Goal: Task Accomplishment & Management: Manage account settings

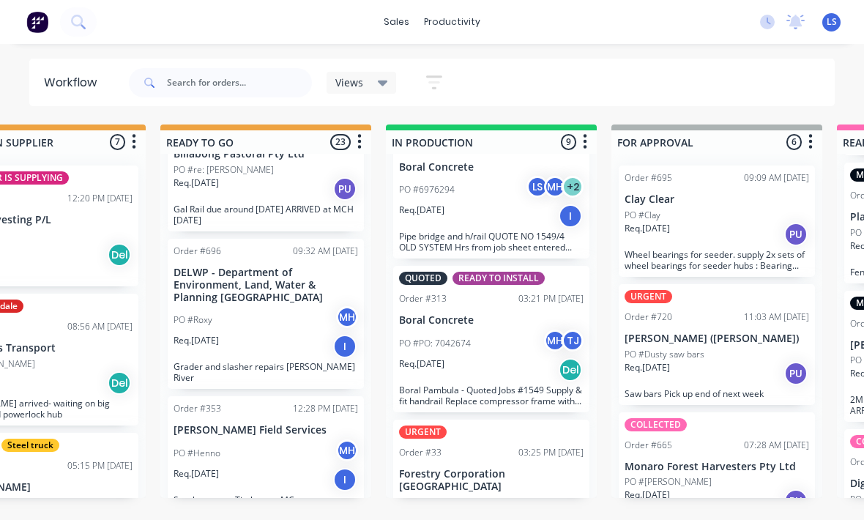
scroll to position [873, 0]
click at [521, 496] on div "PO #00041907" at bounding box center [491, 502] width 184 height 13
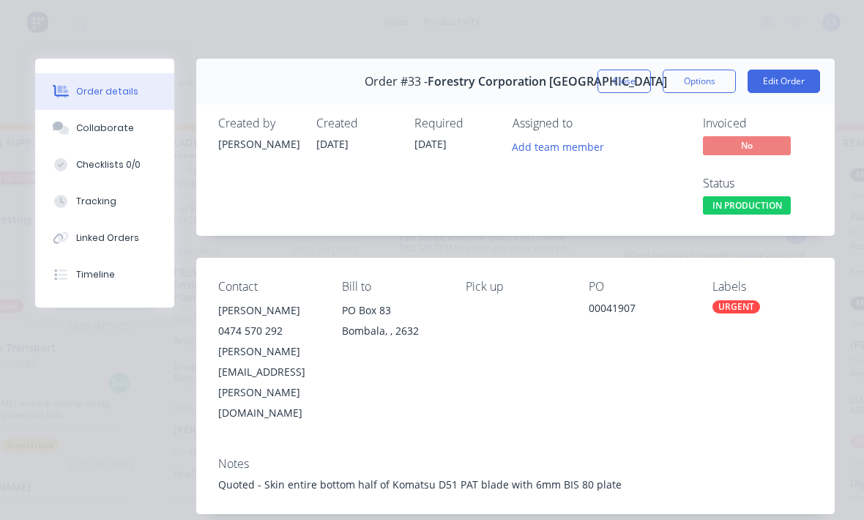
scroll to position [0, 0]
click at [800, 86] on button "Edit Order" at bounding box center [784, 81] width 72 height 23
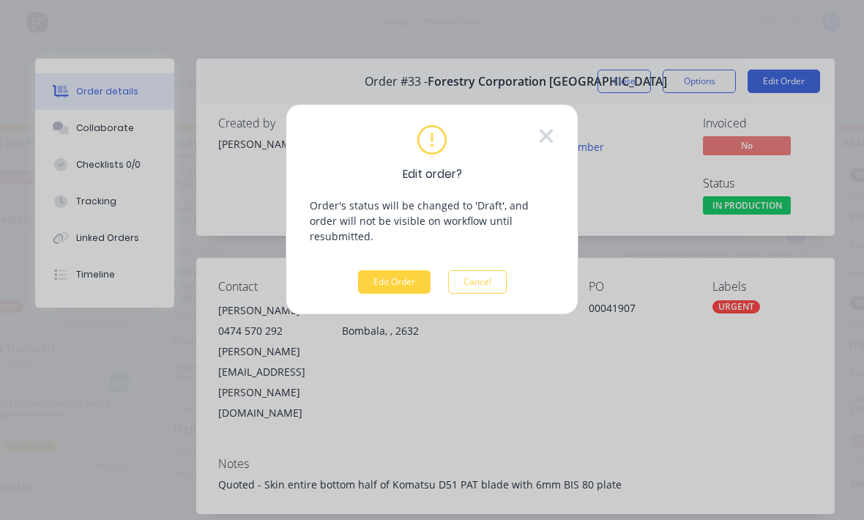
click at [403, 270] on button "Edit Order" at bounding box center [394, 281] width 72 height 23
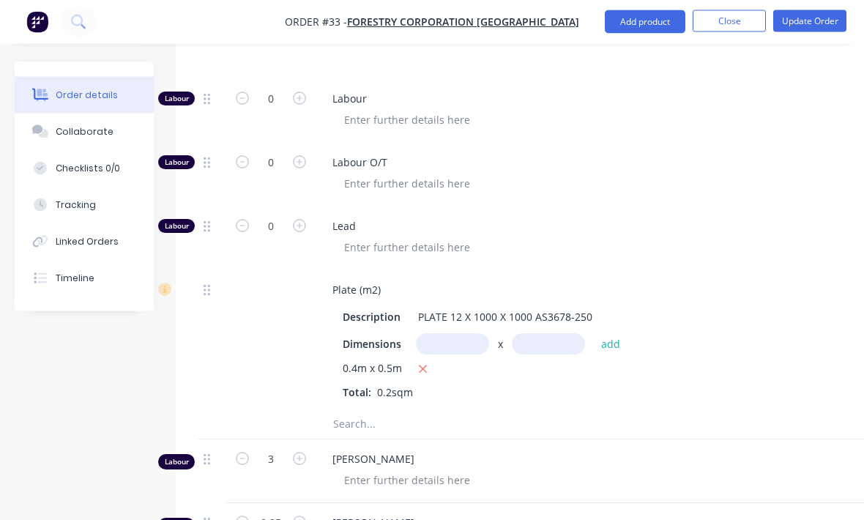
scroll to position [701, 0]
click at [442, 409] on input "text" at bounding box center [478, 423] width 293 height 29
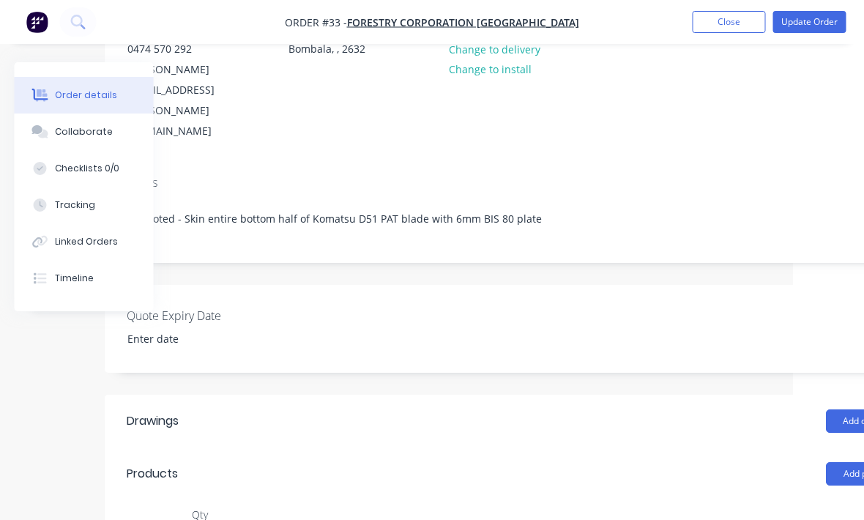
scroll to position [187, 154]
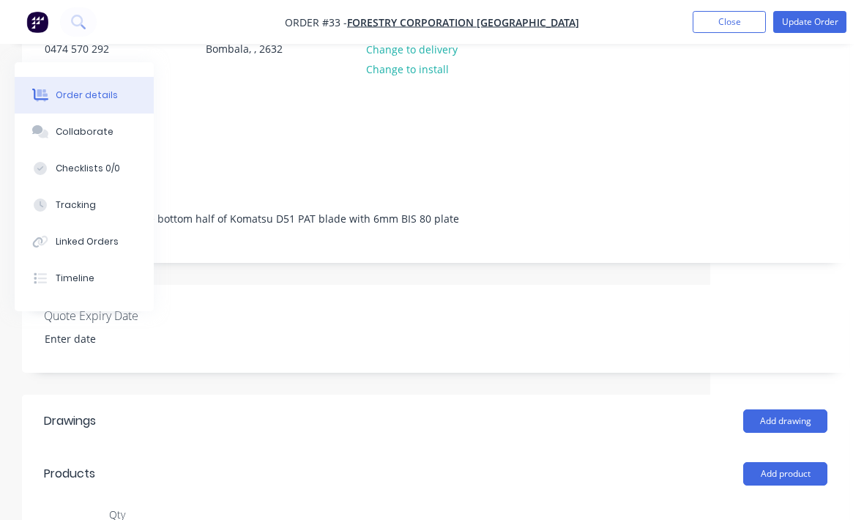
click at [793, 462] on button "Add product" at bounding box center [785, 473] width 84 height 23
click at [765, 500] on div "Product catalogue" at bounding box center [757, 510] width 113 height 21
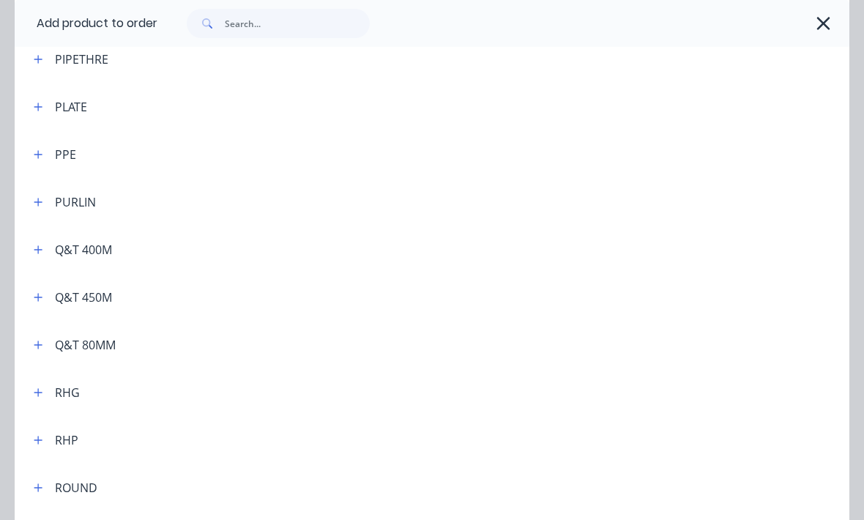
scroll to position [3646, 0]
click at [41, 344] on icon "button" at bounding box center [38, 345] width 9 height 10
click at [198, 425] on span "Q&T 80MM (m2)" at bounding box center [409, 423] width 588 height 15
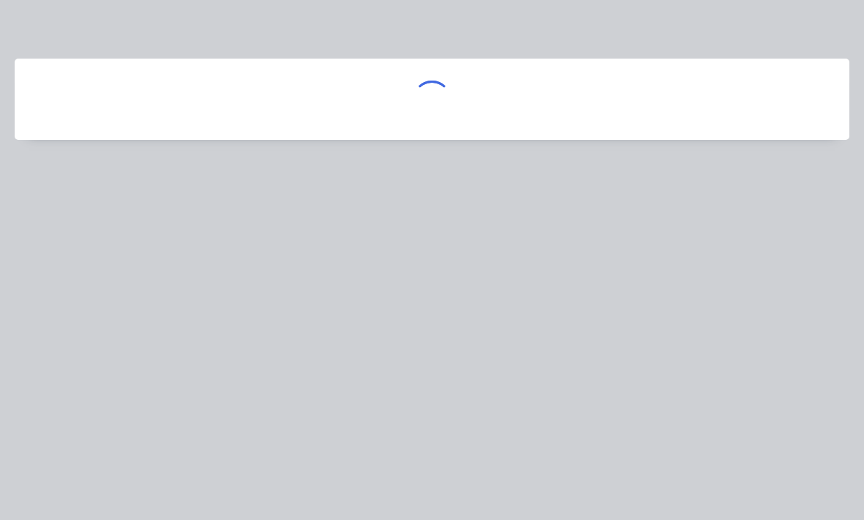
scroll to position [0, 0]
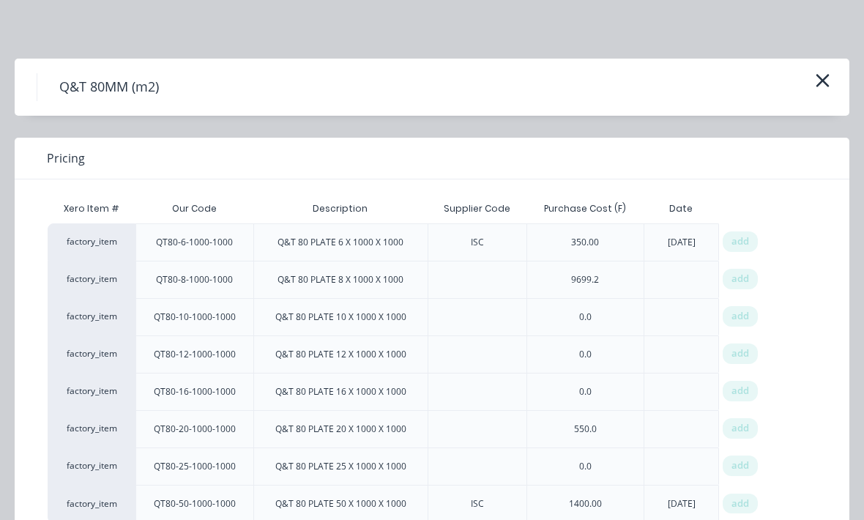
click at [742, 236] on span "add" at bounding box center [740, 241] width 18 height 15
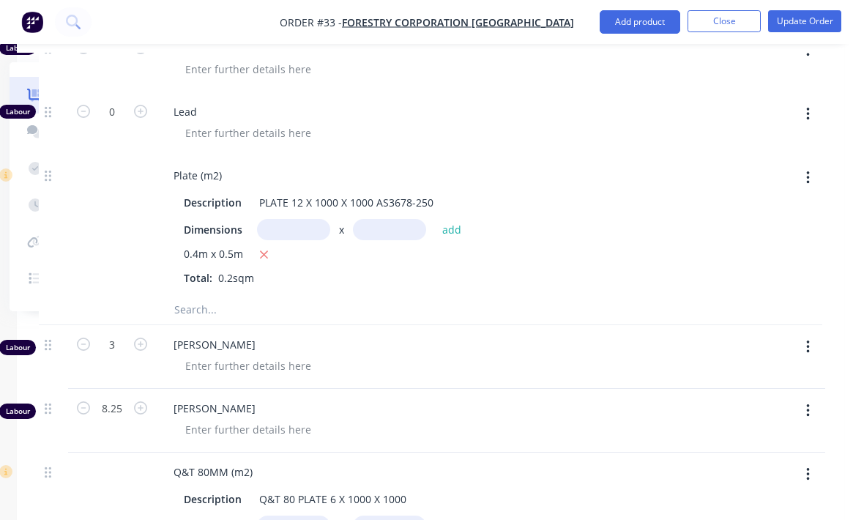
scroll to position [813, 154]
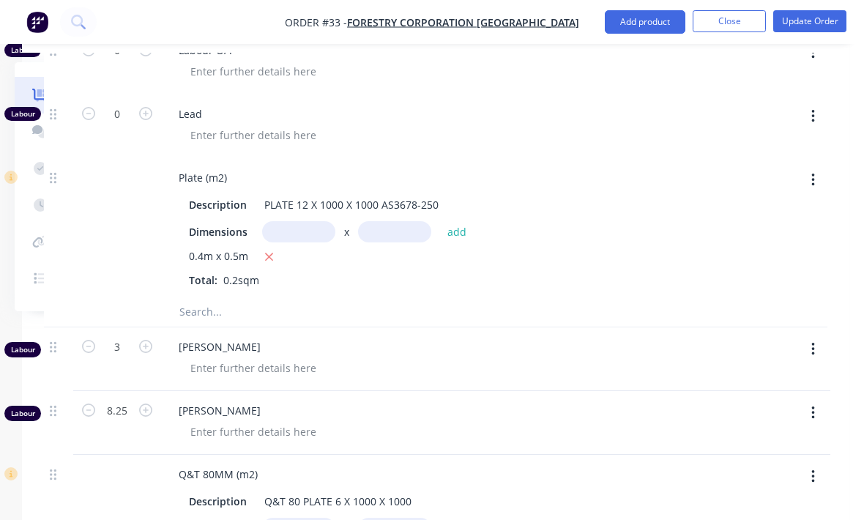
click at [818, 463] on button "button" at bounding box center [813, 476] width 34 height 26
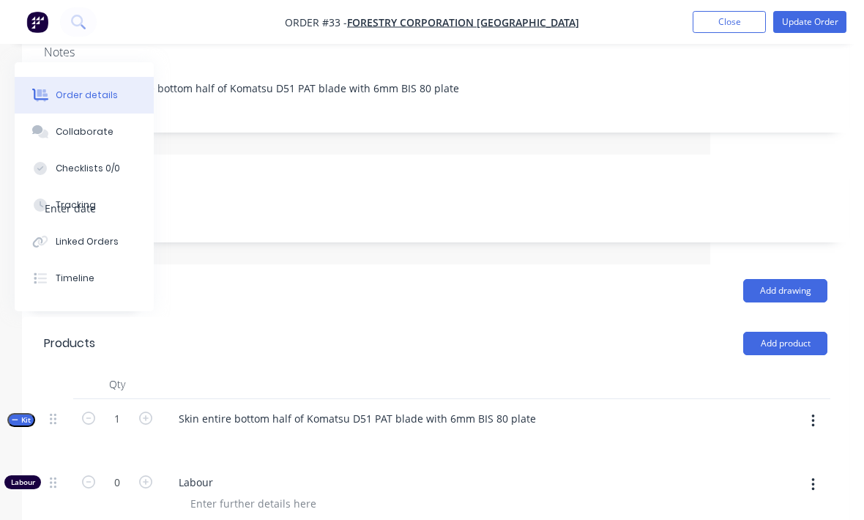
scroll to position [313, 154]
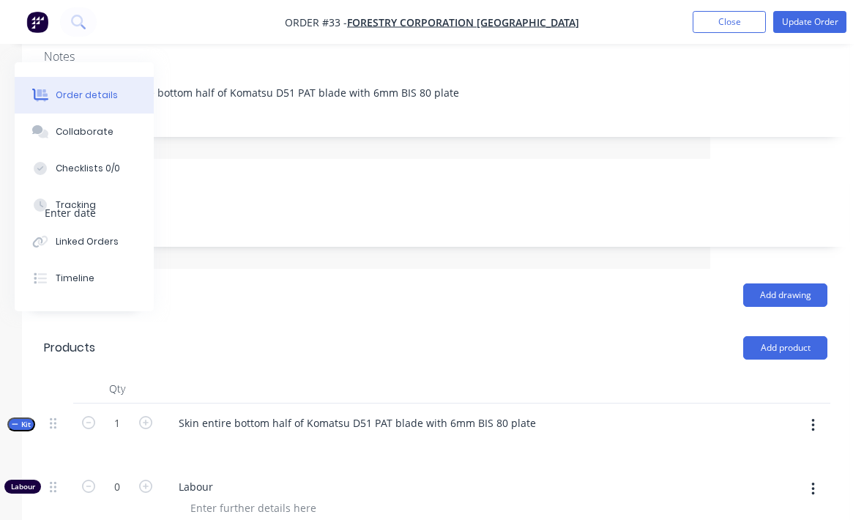
click at [821, 412] on button "button" at bounding box center [813, 425] width 34 height 26
click at [754, 453] on div "Add product to kit" at bounding box center [760, 463] width 113 height 21
click at [758, 512] on div "Product catalogue" at bounding box center [760, 522] width 113 height 21
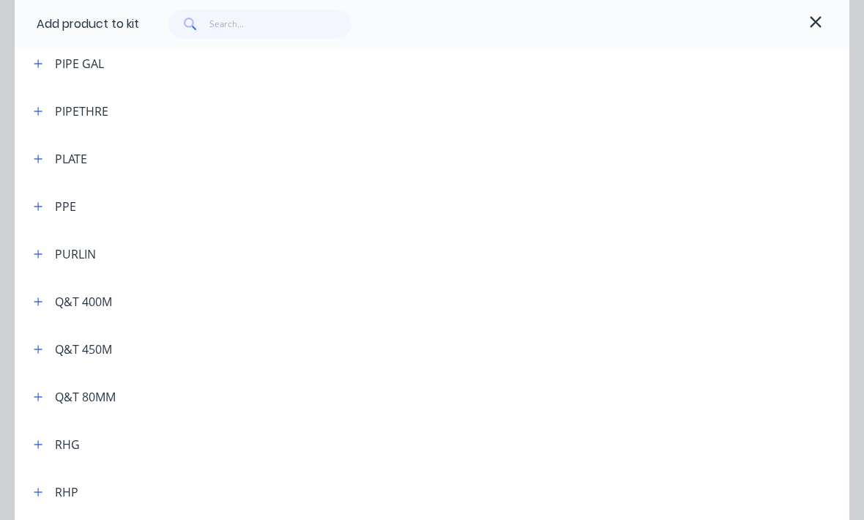
scroll to position [3587, 0]
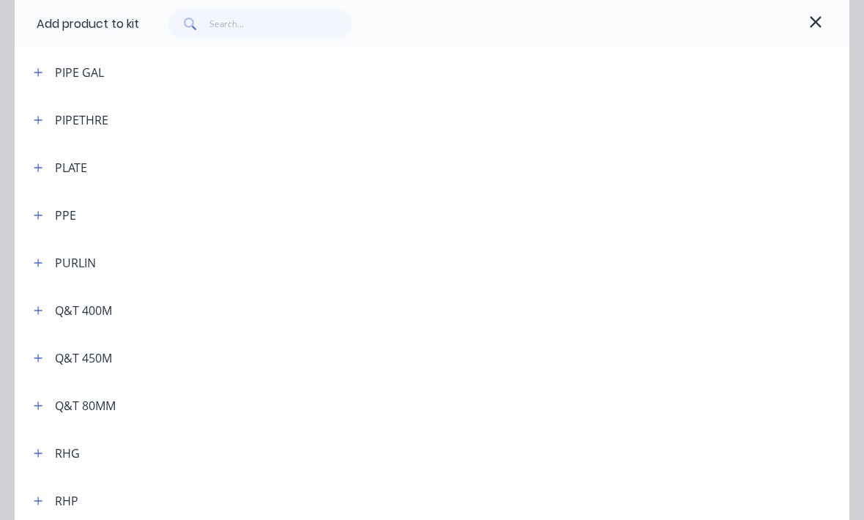
click at [262, 429] on header "RHG" at bounding box center [432, 453] width 835 height 48
click at [33, 406] on button "button" at bounding box center [38, 405] width 18 height 18
click at [195, 475] on td "Q&T 80MM (m2)" at bounding box center [482, 484] width 734 height 37
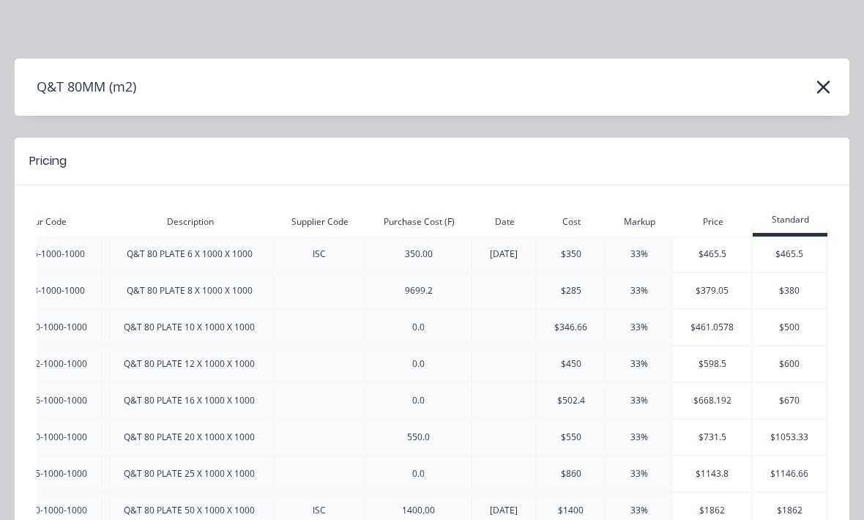
scroll to position [0, 141]
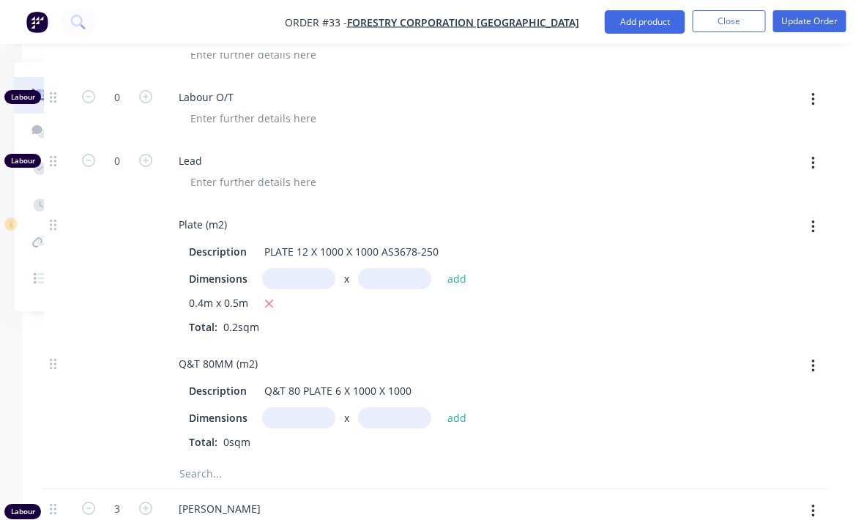
click at [302, 407] on input "text" at bounding box center [299, 417] width 73 height 21
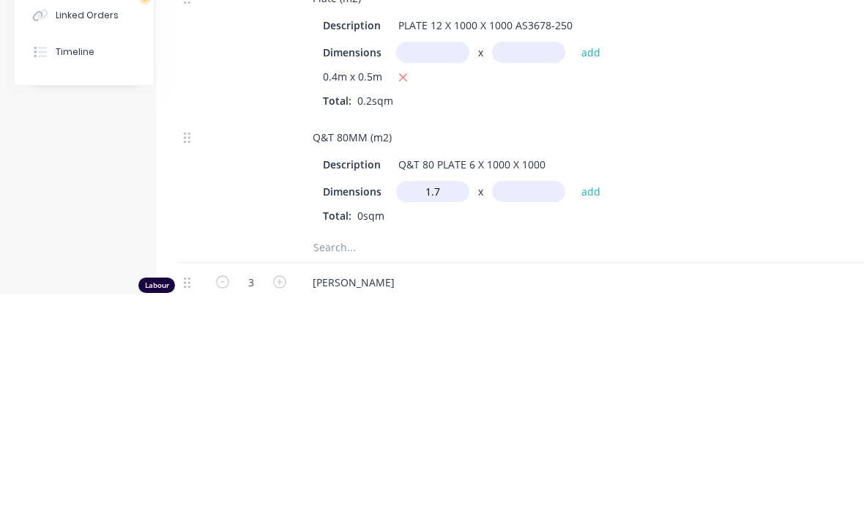
click at [521, 407] on input "text" at bounding box center [528, 417] width 73 height 21
type input "1.7m"
type input "."
type input "1.2"
click at [587, 407] on button "add" at bounding box center [591, 417] width 34 height 20
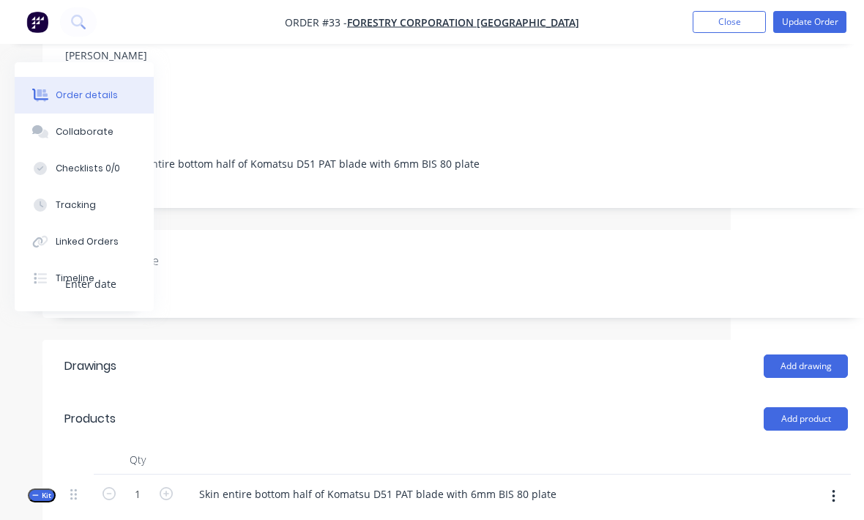
scroll to position [251, 146]
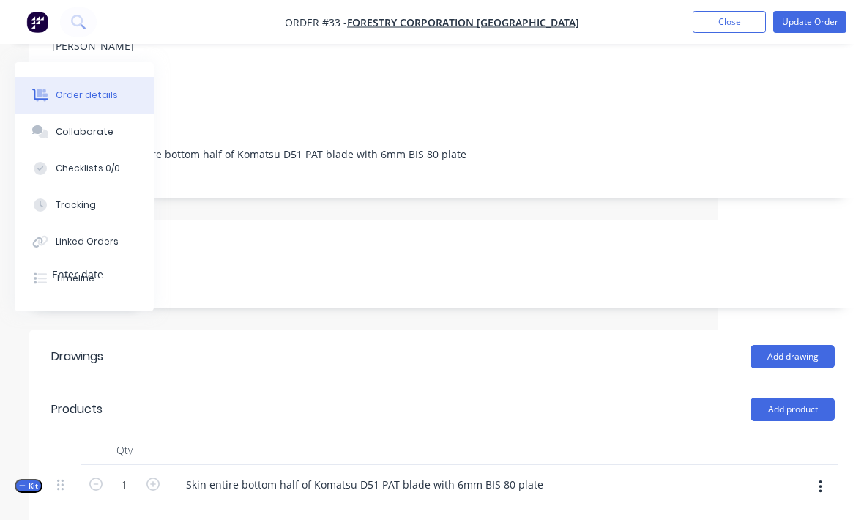
click at [815, 474] on button "button" at bounding box center [820, 487] width 34 height 26
click at [784, 515] on div "Add product to kit" at bounding box center [768, 525] width 113 height 21
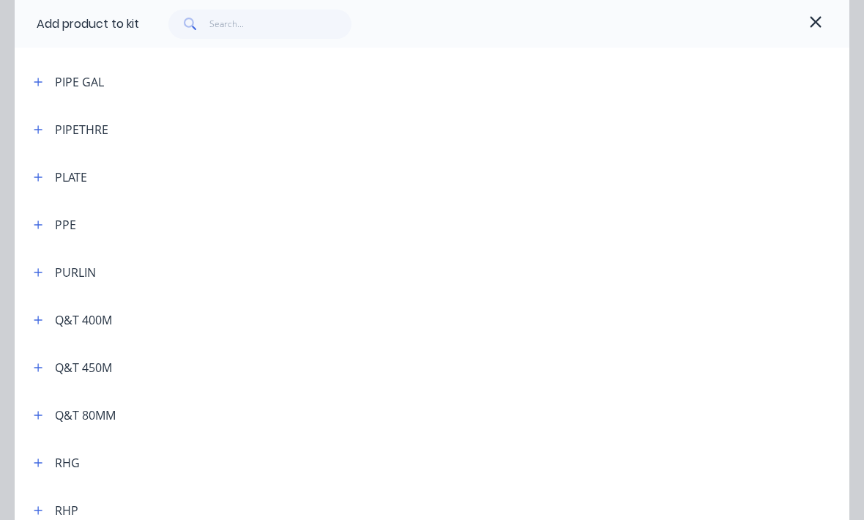
scroll to position [3578, 0]
click at [42, 411] on icon "button" at bounding box center [38, 414] width 9 height 10
click at [184, 484] on td "Q&T 80MM (m2)" at bounding box center [482, 492] width 734 height 37
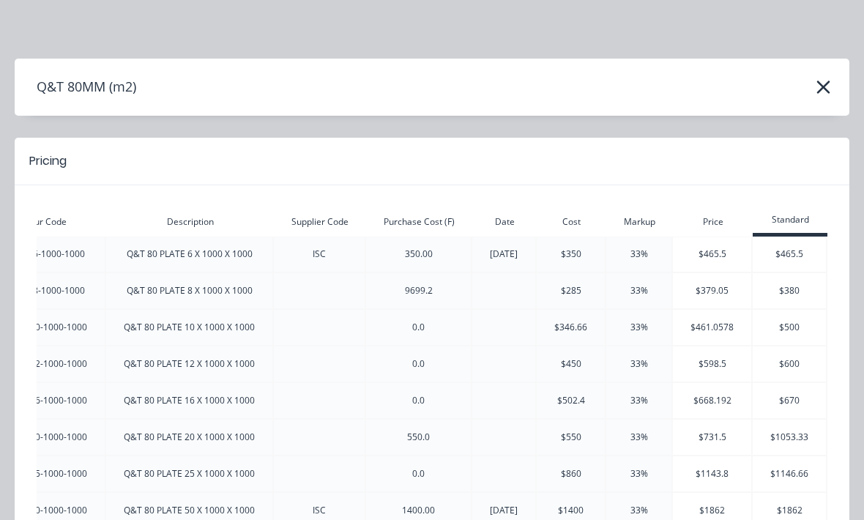
scroll to position [0, 141]
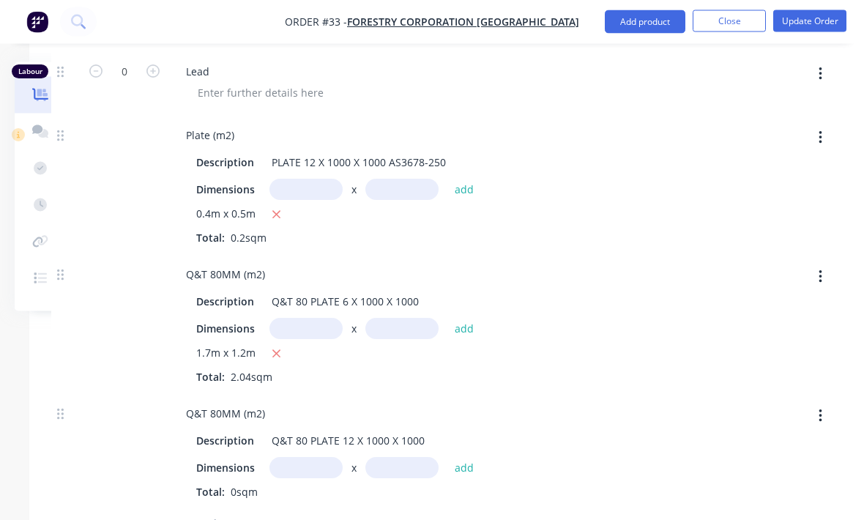
click at [307, 458] on input "text" at bounding box center [305, 468] width 73 height 21
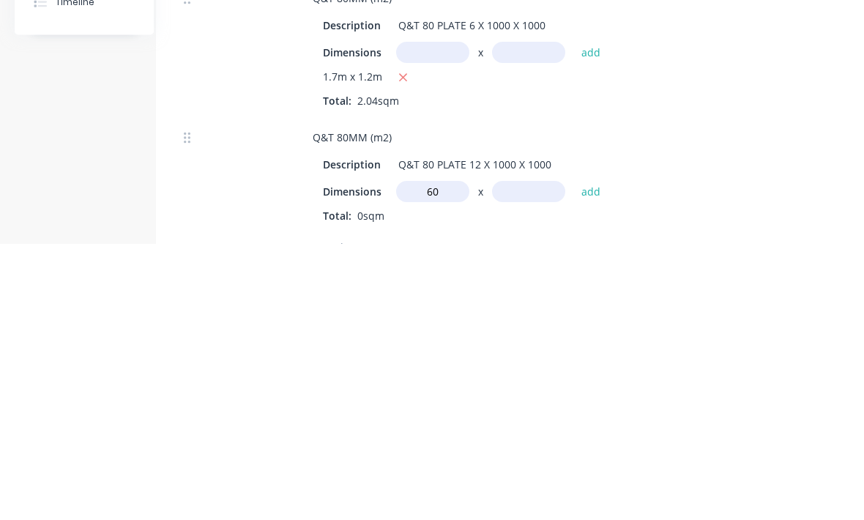
type input "6"
click at [503, 430] on div "Q&T 80 PLATE 12 X 1000 X 1000" at bounding box center [474, 440] width 165 height 21
type input "0.6m"
click at [516, 458] on input "text" at bounding box center [528, 468] width 73 height 21
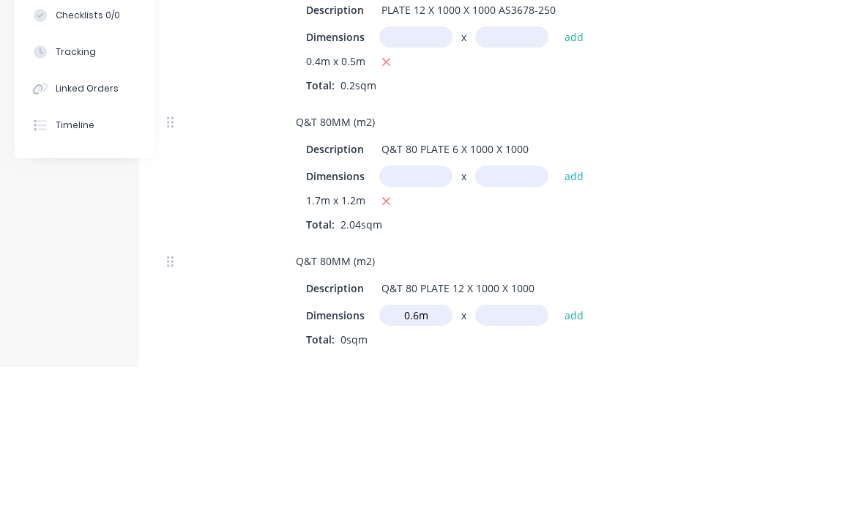
scroll to position [854, 41]
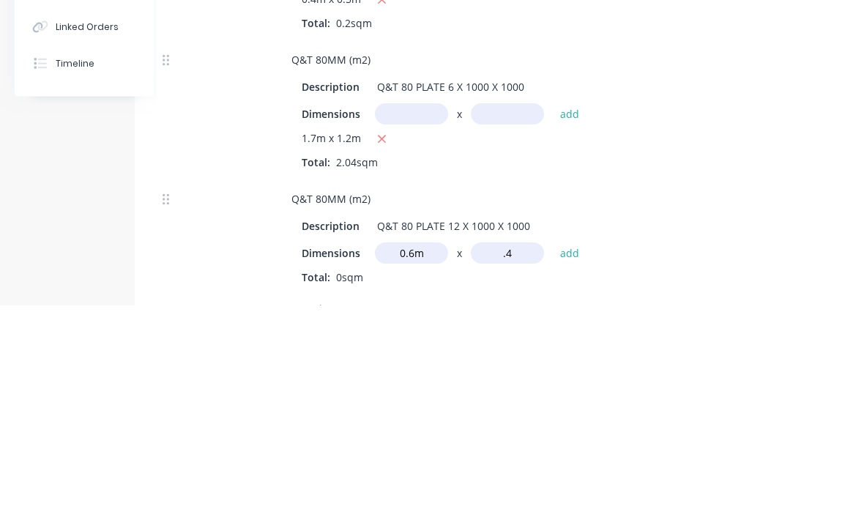
type input ".4"
click at [566, 458] on button "add" at bounding box center [570, 468] width 34 height 20
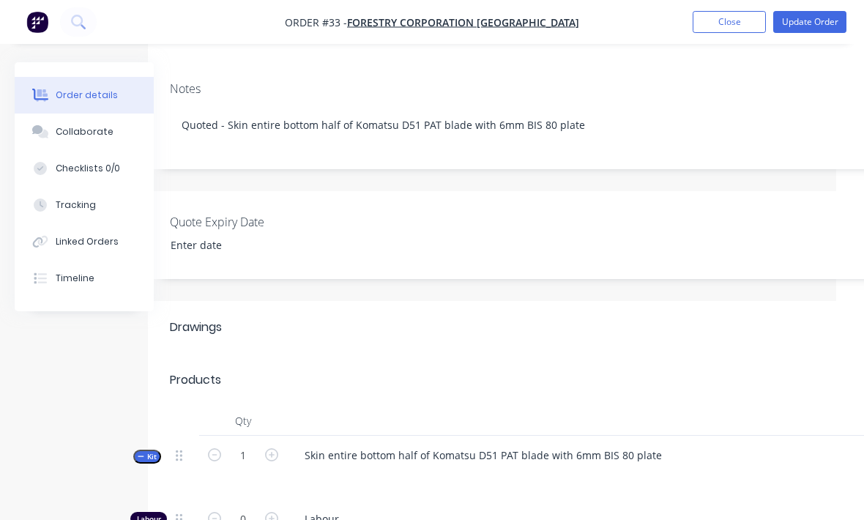
scroll to position [318, 35]
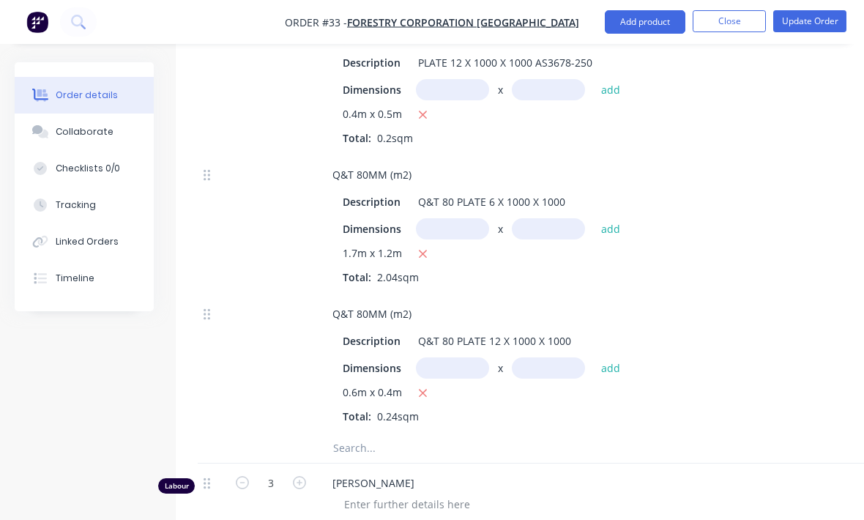
click at [398, 433] on input "text" at bounding box center [478, 447] width 293 height 29
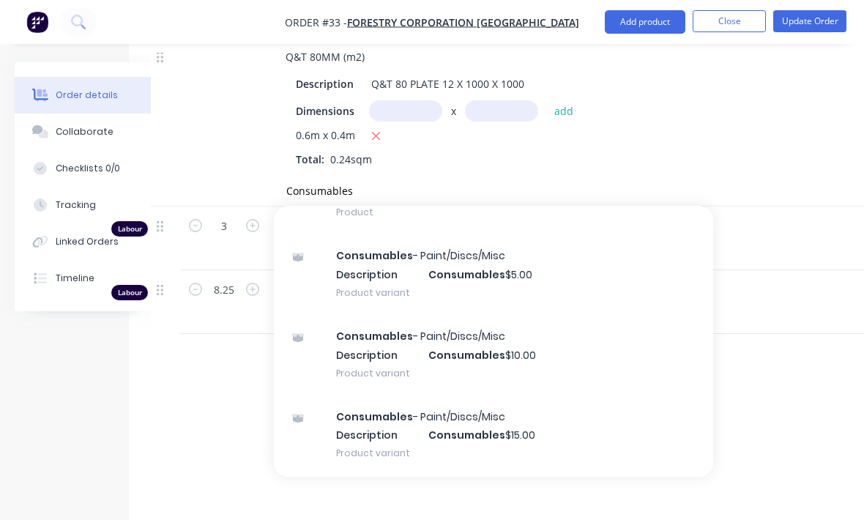
scroll to position [81, 0]
type input "Consumables"
click at [507, 313] on div "Consumables - Paint/Discs/Misc Description Consumables $10.00 Product variant" at bounding box center [493, 353] width 439 height 81
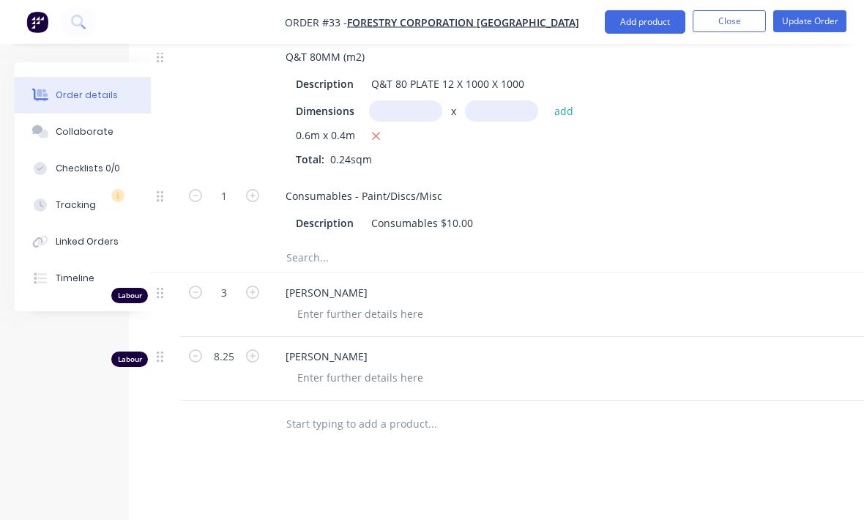
click at [250, 176] on div "1" at bounding box center [224, 209] width 88 height 67
click at [247, 189] on icon "button" at bounding box center [252, 195] width 13 height 13
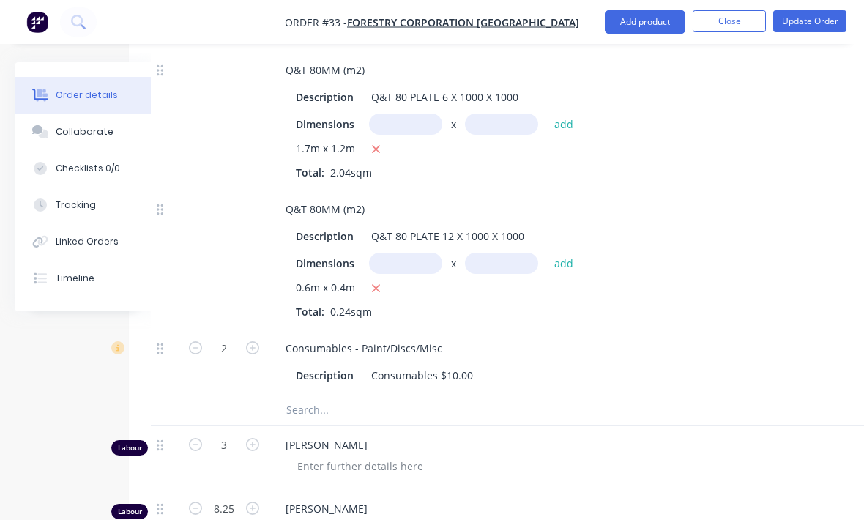
scroll to position [1063, 47]
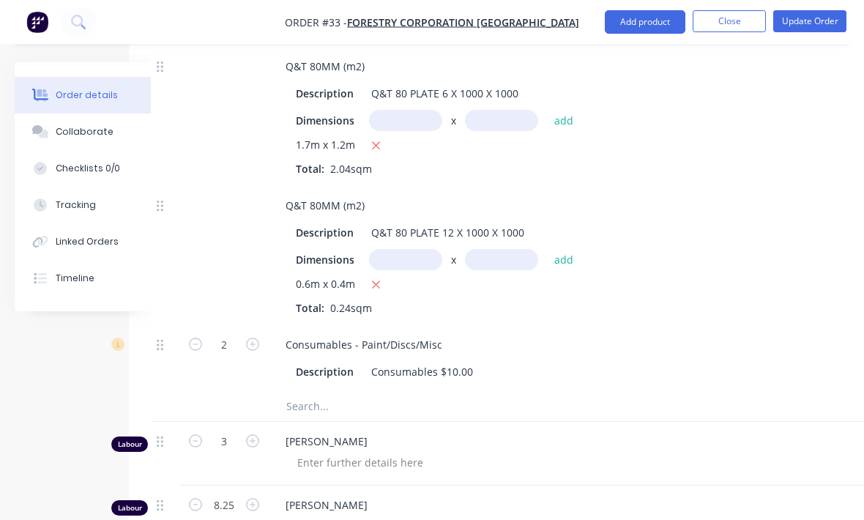
click at [251, 338] on icon "button" at bounding box center [252, 344] width 13 height 13
type input "3"
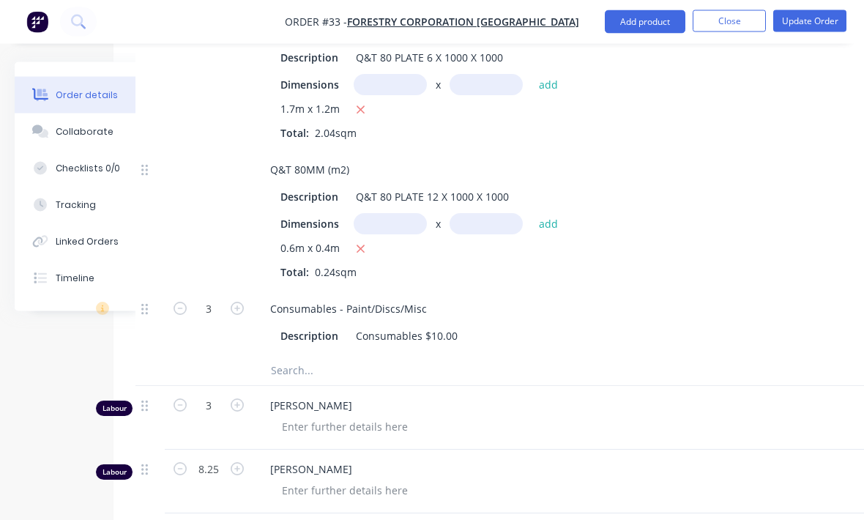
scroll to position [1097, 62]
click at [102, 141] on button "Collaborate" at bounding box center [84, 131] width 139 height 37
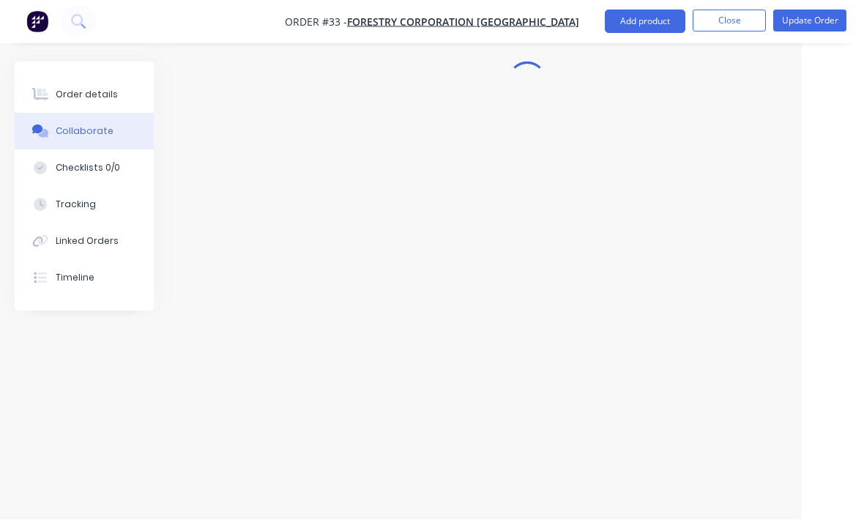
scroll to position [1, 62]
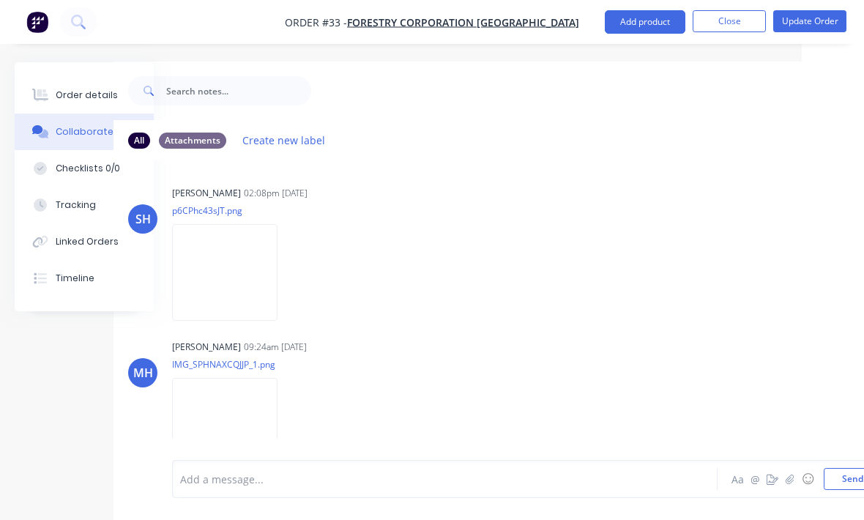
click at [83, 213] on button "Tracking" at bounding box center [84, 205] width 139 height 37
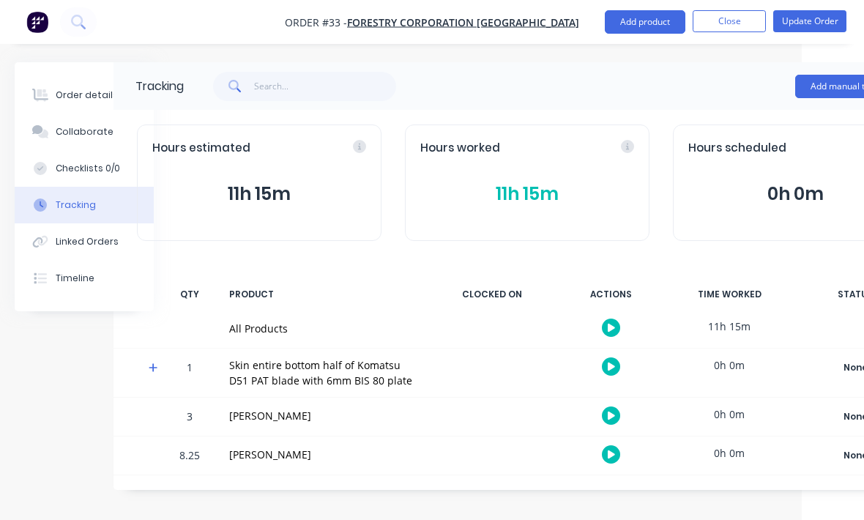
scroll to position [0, 62]
click at [581, 205] on button "11h 15m" at bounding box center [527, 194] width 214 height 28
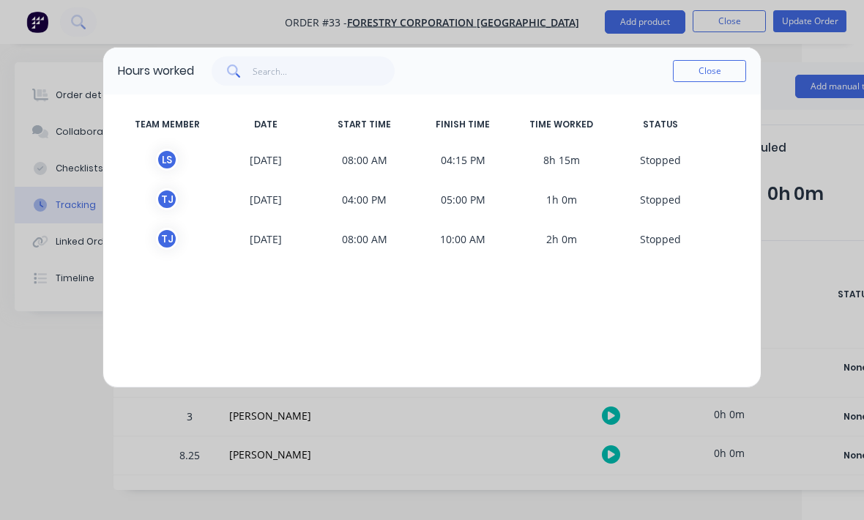
click at [728, 73] on button "Close" at bounding box center [709, 71] width 73 height 22
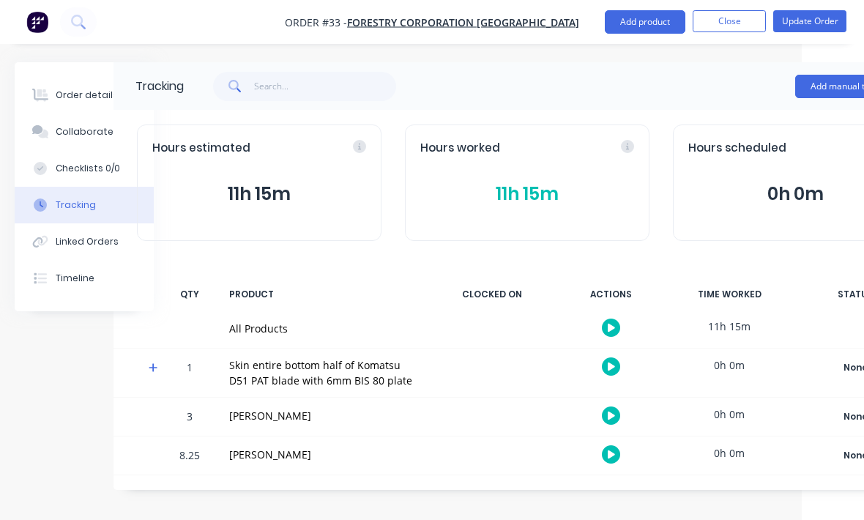
click at [815, 89] on button "Add manual time entry" at bounding box center [857, 86] width 124 height 23
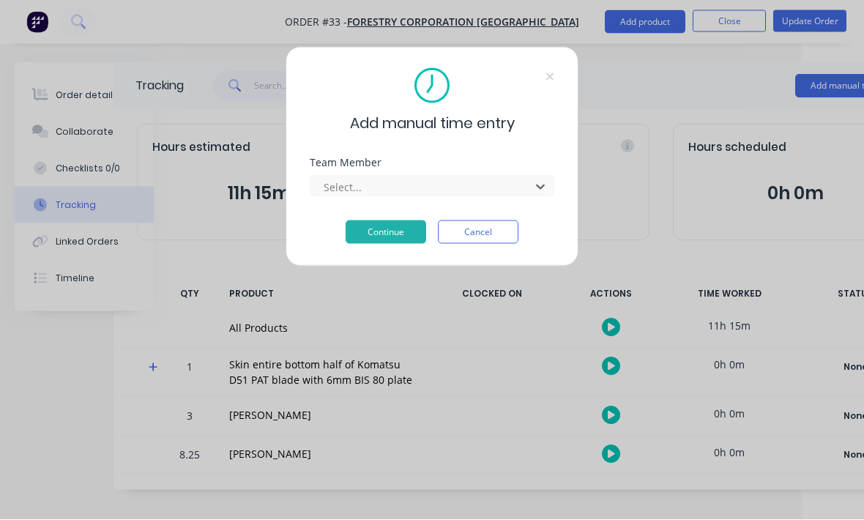
scroll to position [93, 0]
click at [409, 236] on button "Continue" at bounding box center [386, 231] width 81 height 23
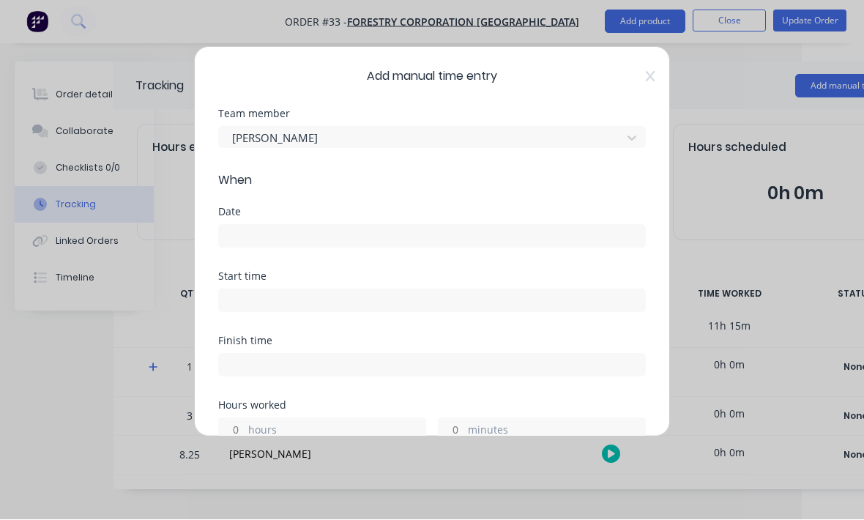
click at [448, 240] on input at bounding box center [432, 236] width 426 height 22
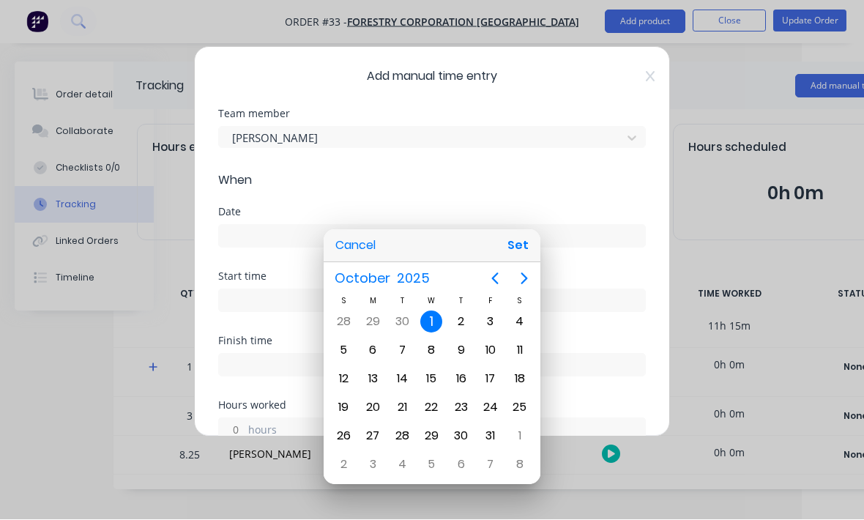
click at [517, 259] on button "Set" at bounding box center [518, 246] width 33 height 26
type input "[DATE]"
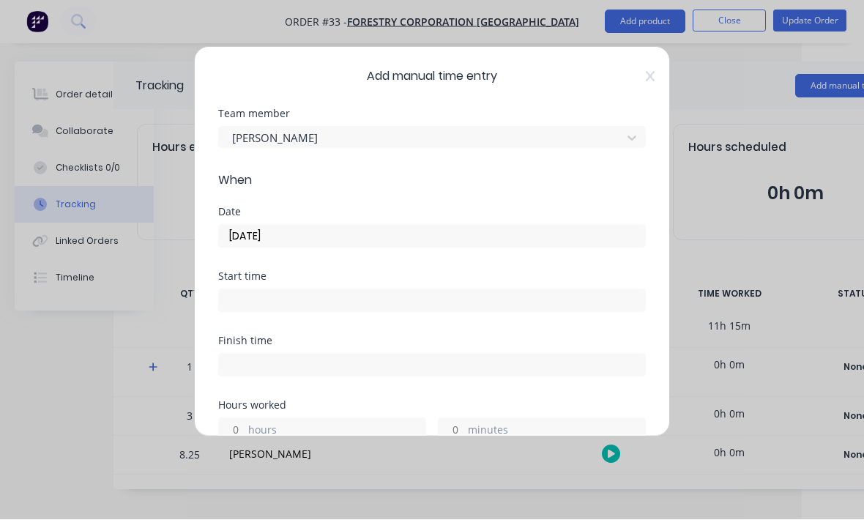
click at [474, 292] on input at bounding box center [432, 301] width 426 height 22
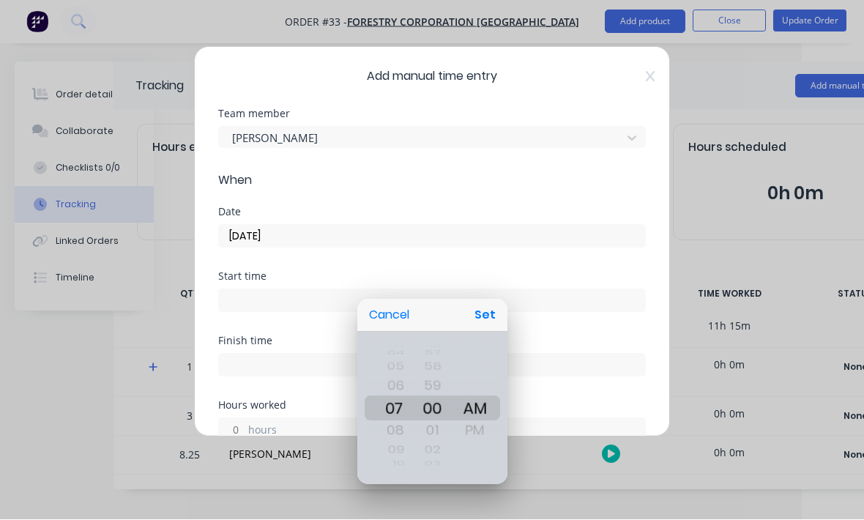
click at [488, 329] on button "Set" at bounding box center [485, 315] width 33 height 26
type input "07:00 AM"
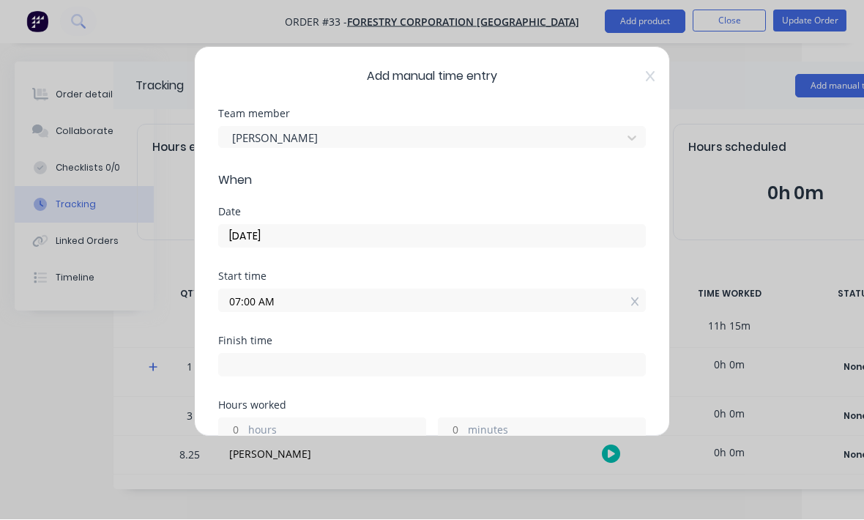
click at [447, 242] on input "[DATE]" at bounding box center [432, 236] width 426 height 22
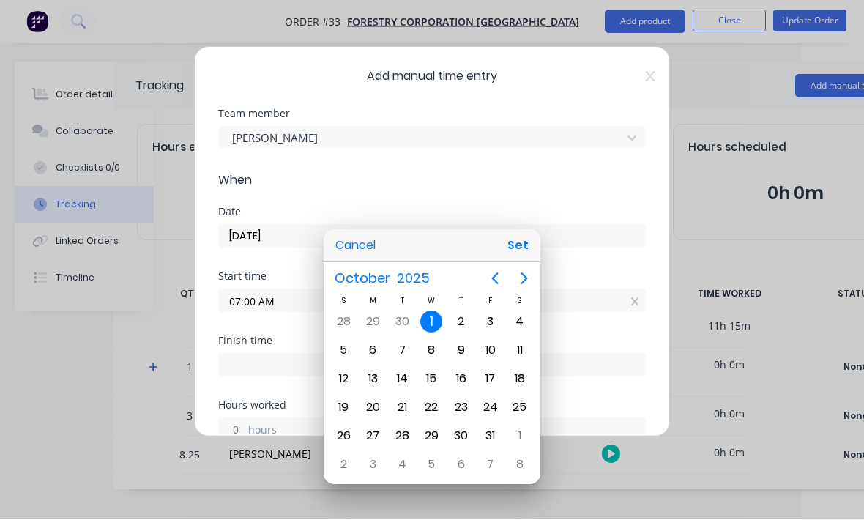
click at [491, 288] on icon "Previous page" at bounding box center [495, 279] width 18 height 18
click at [400, 447] on div "30" at bounding box center [402, 436] width 22 height 22
click at [521, 259] on button "Set" at bounding box center [518, 246] width 33 height 26
type input "[DATE]"
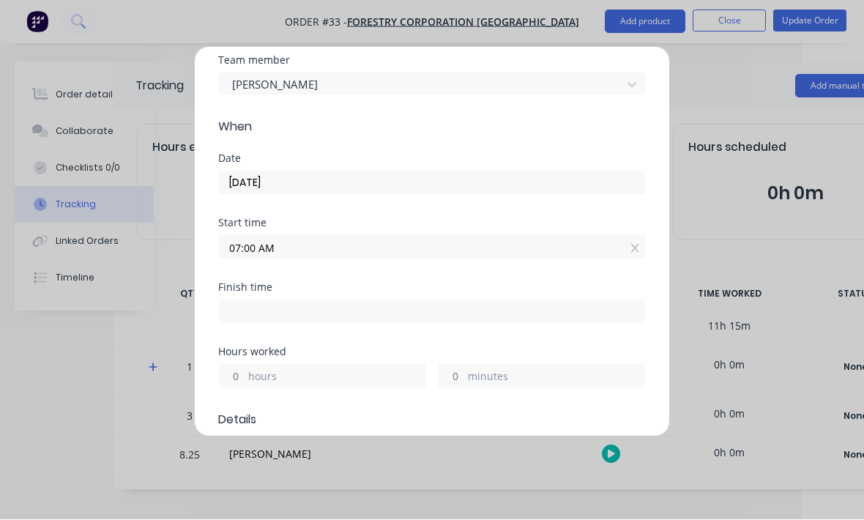
scroll to position [53, 0]
click at [347, 384] on label "hours" at bounding box center [336, 379] width 177 height 18
click at [245, 384] on input "hours" at bounding box center [232, 377] width 26 height 22
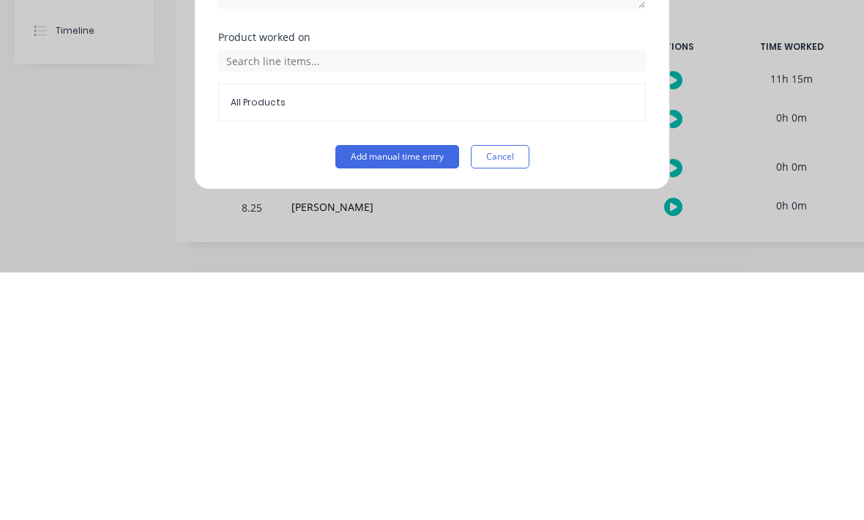
type input "2"
click at [400, 392] on button "Add manual time entry" at bounding box center [397, 403] width 124 height 23
type input "09:00 AM"
type input "1"
type input "59"
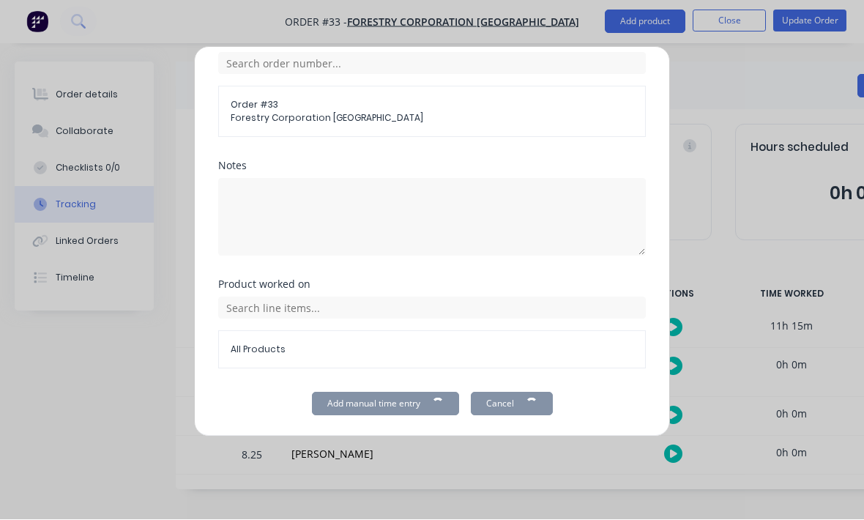
scroll to position [564, 0]
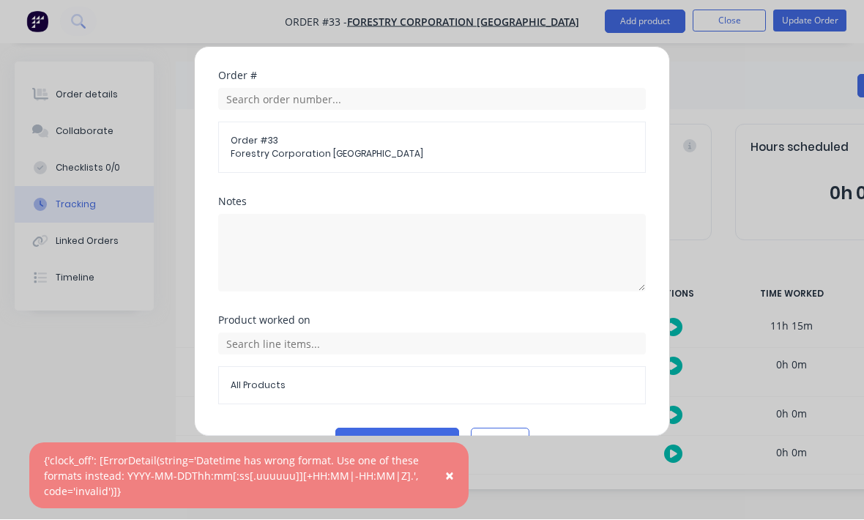
click at [391, 432] on button "Add manual time entry" at bounding box center [397, 439] width 124 height 23
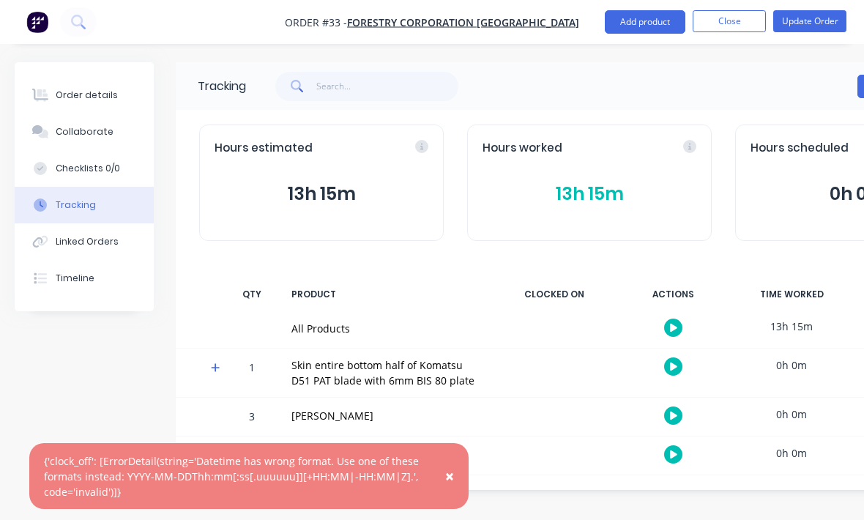
click at [114, 165] on div "Checklists 0/0" at bounding box center [88, 168] width 64 height 13
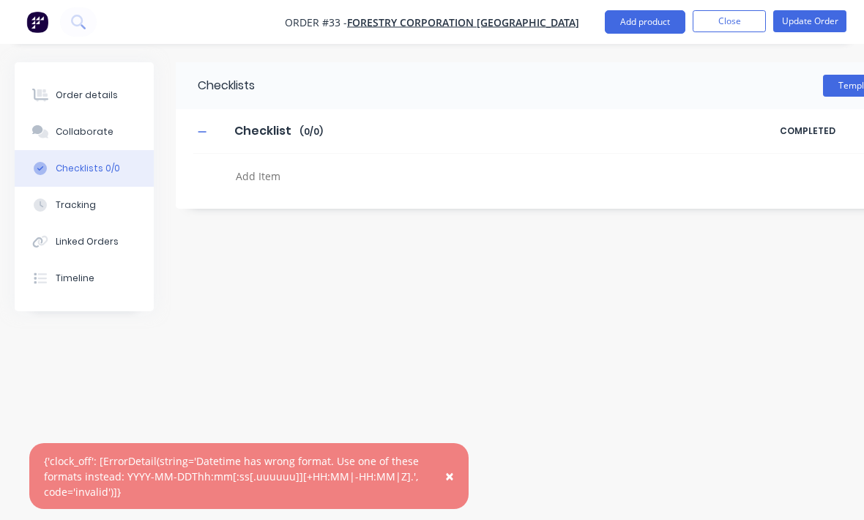
click at [92, 102] on button "Order details" at bounding box center [84, 95] width 139 height 37
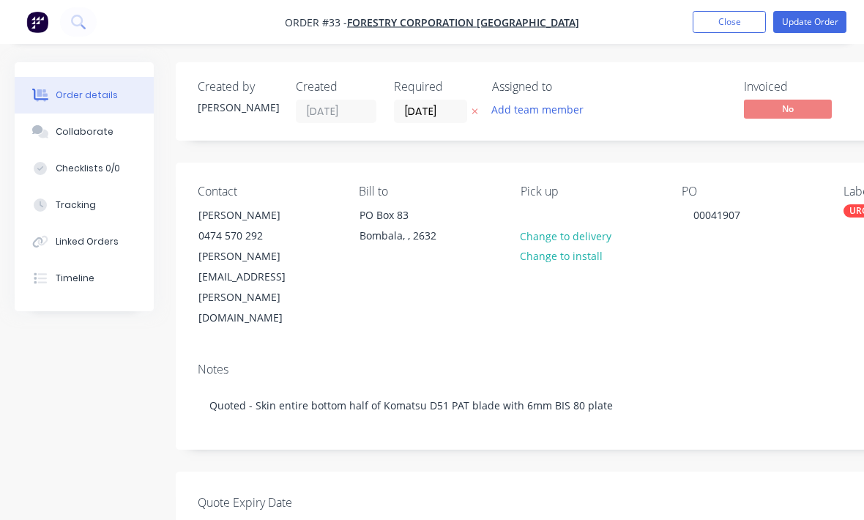
click at [804, 104] on span "No" at bounding box center [788, 109] width 88 height 18
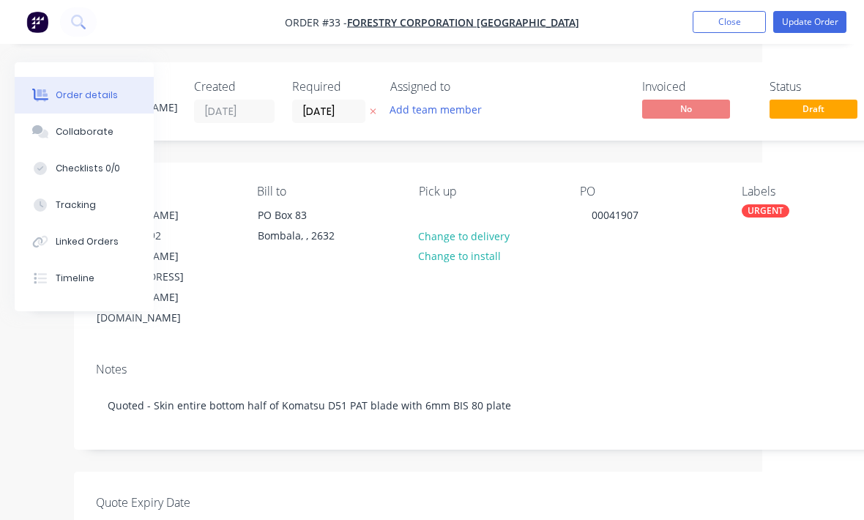
scroll to position [0, 116]
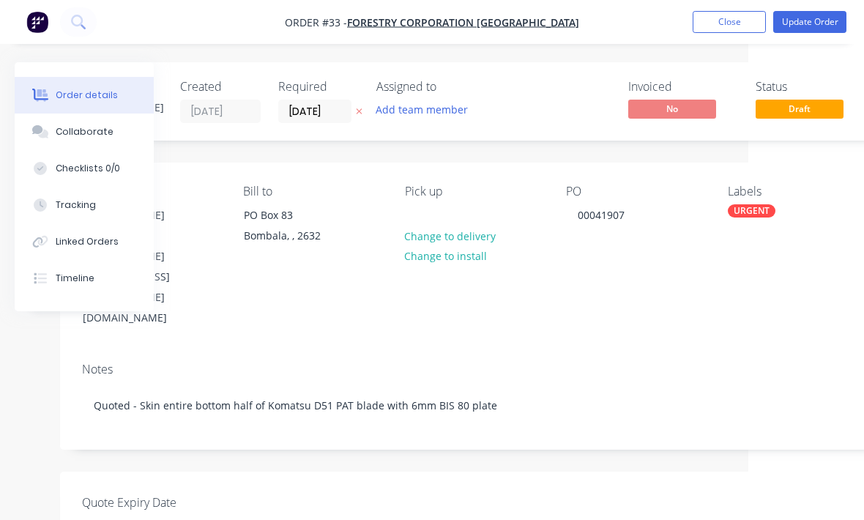
click at [814, 111] on span "Draft" at bounding box center [800, 109] width 88 height 18
click at [822, 20] on button "Update Order" at bounding box center [809, 22] width 73 height 22
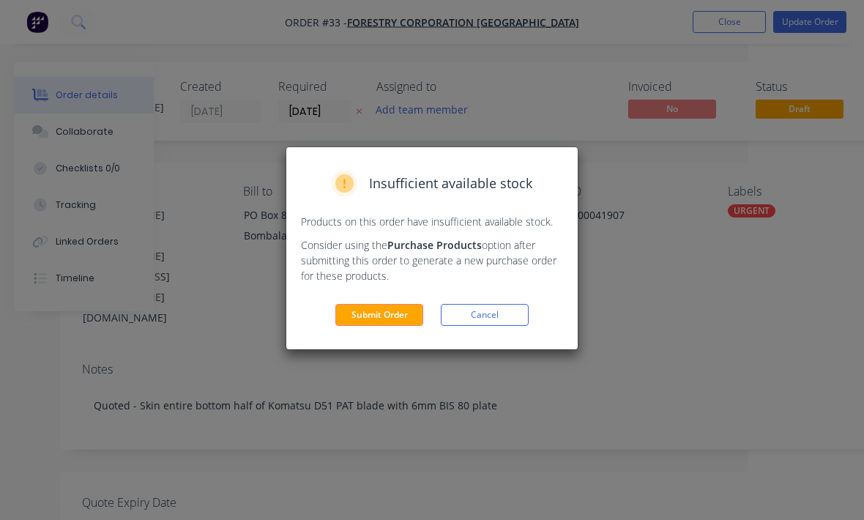
click at [374, 326] on button "Submit Order" at bounding box center [379, 315] width 88 height 22
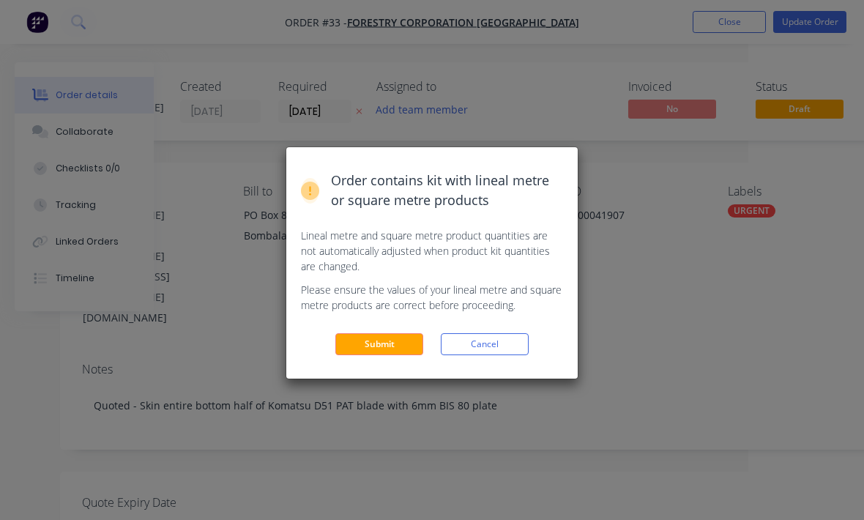
click at [394, 340] on button "Submit" at bounding box center [379, 344] width 88 height 22
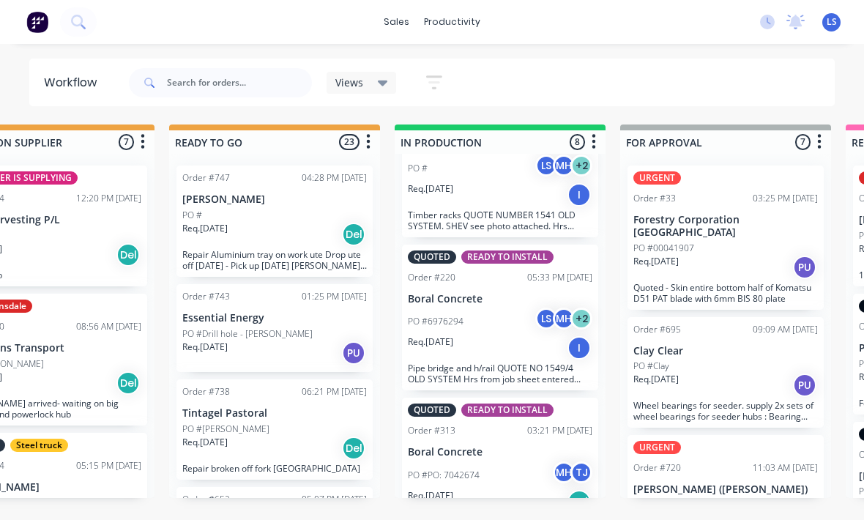
scroll to position [735, 0]
